Goal: Information Seeking & Learning: Check status

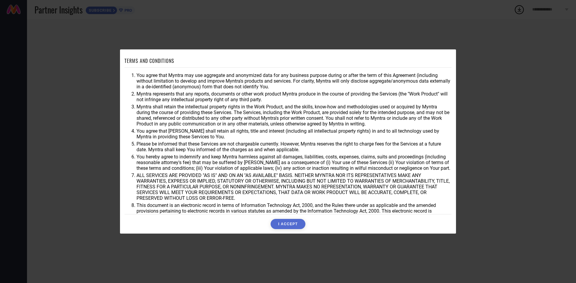
click at [284, 223] on button "I ACCEPT" at bounding box center [287, 224] width 34 height 10
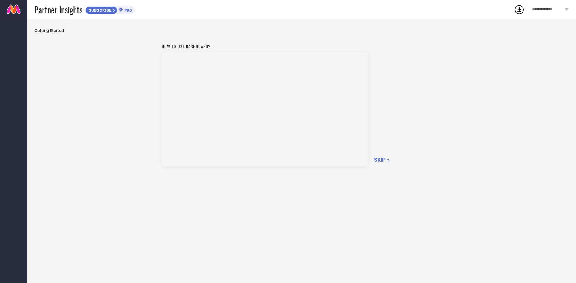
click at [379, 161] on span "SKIP »" at bounding box center [382, 160] width 16 height 6
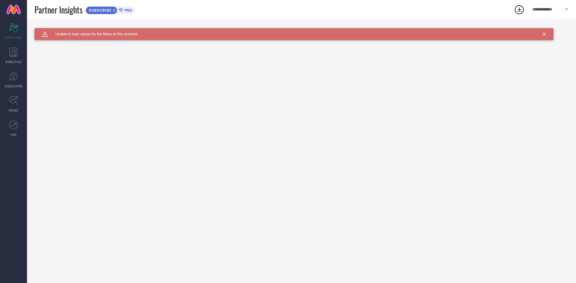
click at [559, 9] on span "**********" at bounding box center [547, 9] width 31 height 5
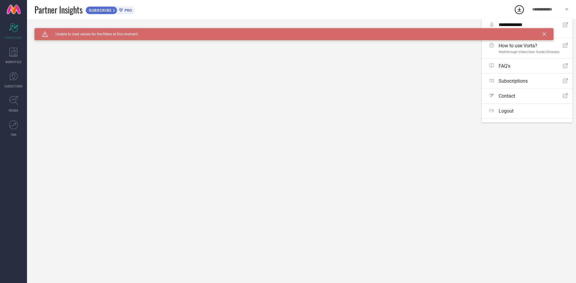
click at [542, 34] on icon at bounding box center [544, 34] width 4 height 4
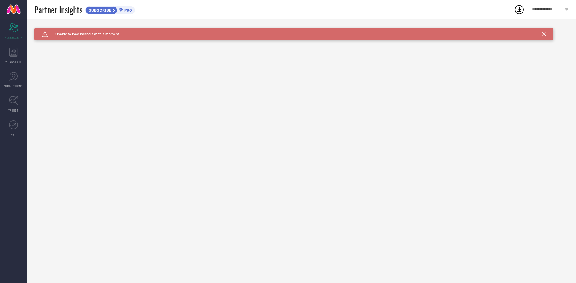
click at [106, 35] on span "Unable to load banners at this moment" at bounding box center [83, 34] width 71 height 4
click at [111, 11] on span "SUBSCRIBE" at bounding box center [99, 10] width 27 height 4
